Goal: Information Seeking & Learning: Learn about a topic

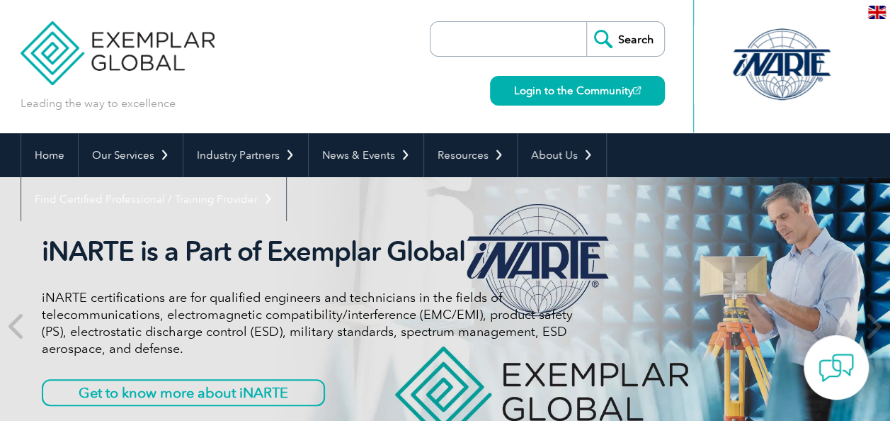
click at [766, 35] on div at bounding box center [781, 64] width 141 height 78
